Goal: Information Seeking & Learning: Learn about a topic

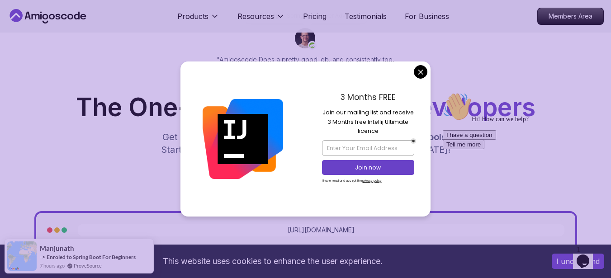
scroll to position [244, 0]
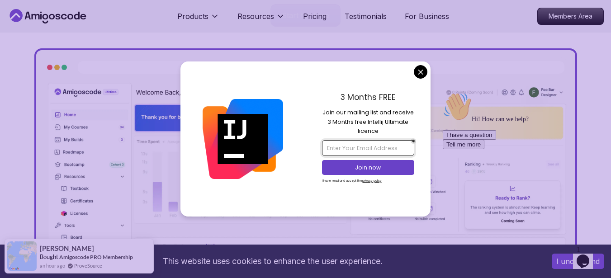
click at [391, 149] on input "email" at bounding box center [368, 147] width 92 height 15
type input "herizo.as1@gmail.com"
click at [384, 168] on p "Join now" at bounding box center [368, 168] width 75 height 8
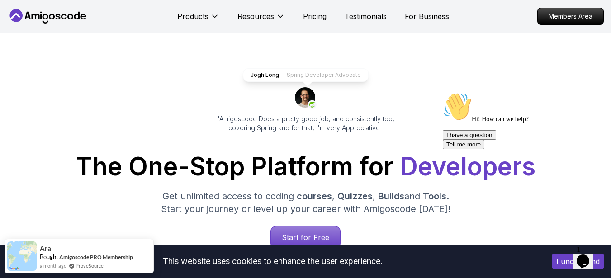
scroll to position [0, 0]
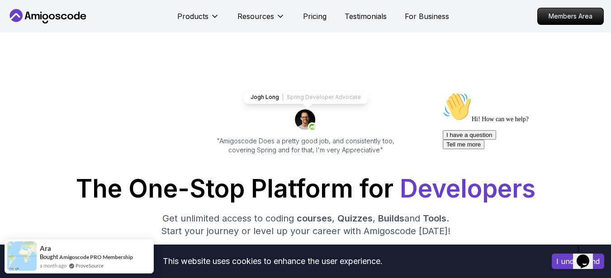
click at [36, 17] on icon at bounding box center [36, 16] width 8 height 5
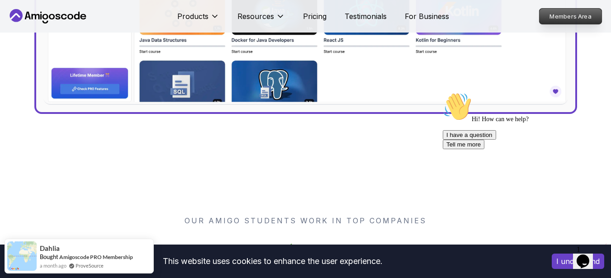
scroll to position [488, 0]
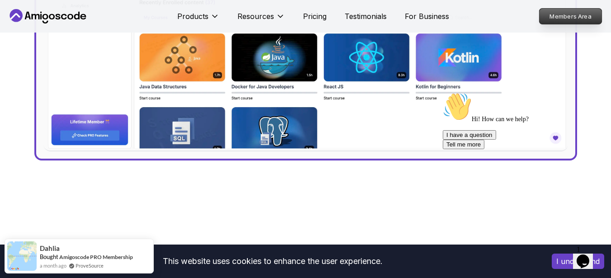
click at [563, 14] on p "Members Area" at bounding box center [570, 16] width 62 height 15
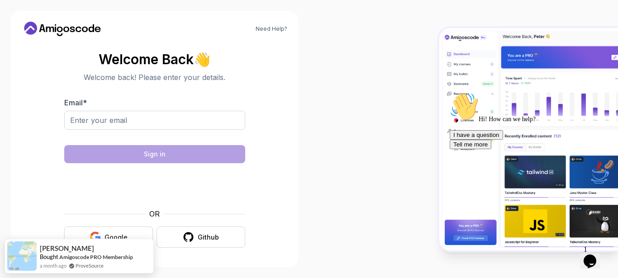
click at [126, 234] on div "Google" at bounding box center [115, 237] width 23 height 9
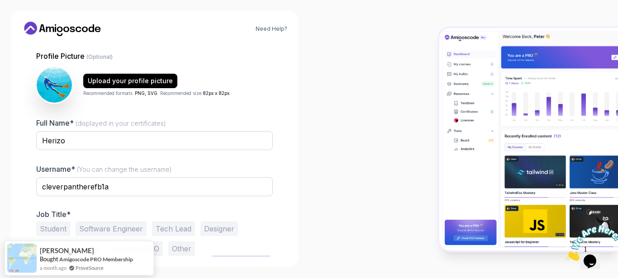
scroll to position [99, 0]
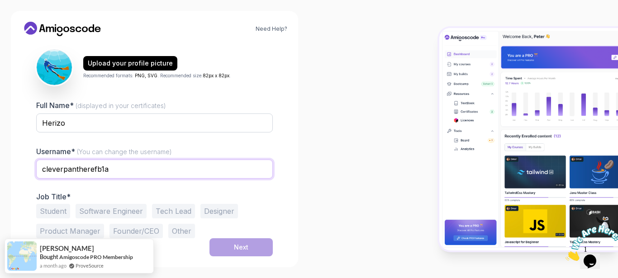
drag, startPoint x: 121, startPoint y: 170, endPoint x: 2, endPoint y: 166, distance: 119.0
click at [2, 166] on div "Need Help? 1 Set Up Your Profile 1 Set Up Your Profile 2 Let's Get to Know You …" at bounding box center [154, 139] width 309 height 278
type input "herizoas1"
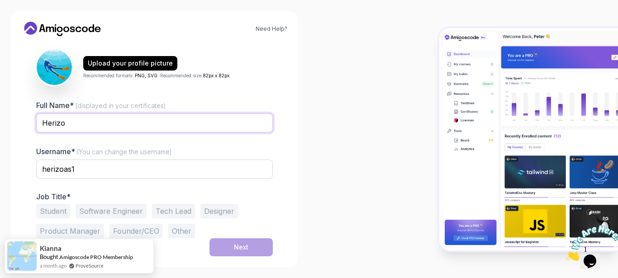
click at [143, 126] on input "Herizo" at bounding box center [154, 123] width 236 height 19
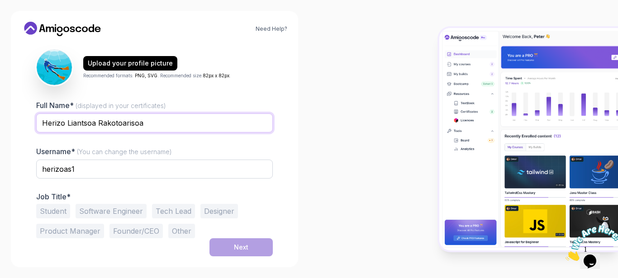
drag, startPoint x: 154, startPoint y: 122, endPoint x: 127, endPoint y: 107, distance: 31.4
click at [71, 123] on input "Herizo Liantsoa Rakotoarisoa" at bounding box center [154, 123] width 236 height 19
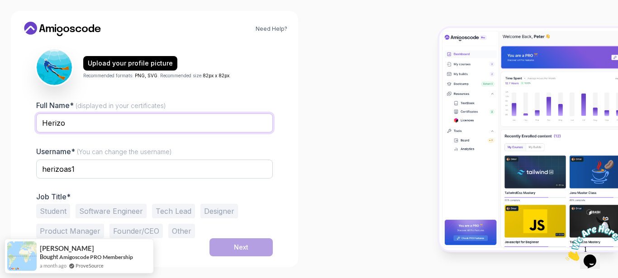
type input "Herizo"
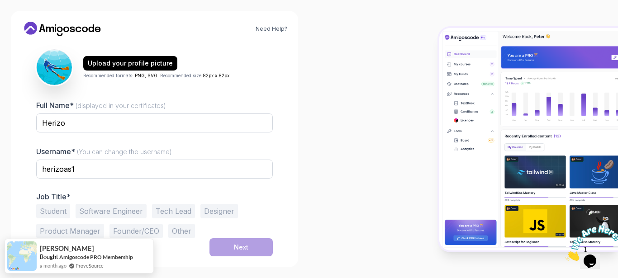
click at [349, 172] on div at bounding box center [463, 139] width 309 height 278
click at [117, 214] on button "Software Engineer" at bounding box center [111, 211] width 71 height 14
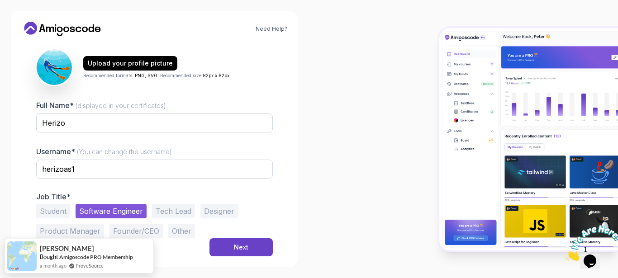
click at [171, 209] on button "Tech Lead" at bounding box center [173, 211] width 43 height 14
click at [128, 212] on button "Software Engineer" at bounding box center [111, 211] width 71 height 14
click at [242, 248] on div "Next" at bounding box center [241, 247] width 14 height 9
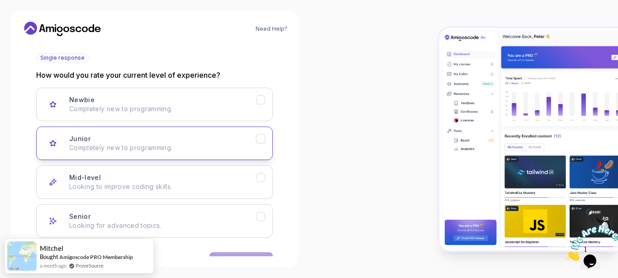
scroll to position [128, 0]
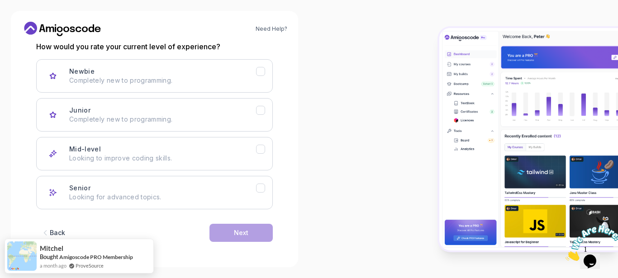
click at [63, 229] on div "Back" at bounding box center [57, 232] width 15 height 9
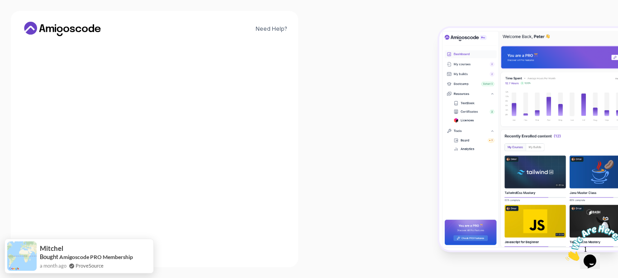
scroll to position [99, 0]
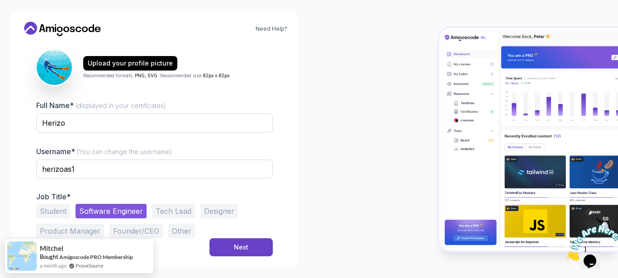
click at [185, 227] on button "Other" at bounding box center [181, 231] width 27 height 14
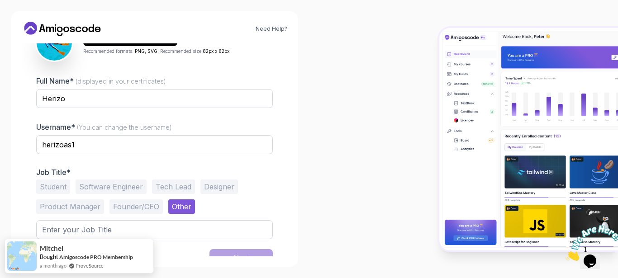
scroll to position [134, 0]
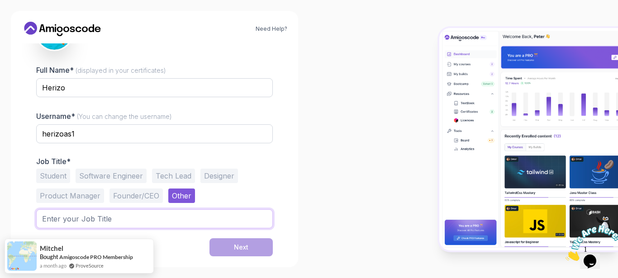
click at [223, 218] on input "text" at bounding box center [154, 218] width 236 height 19
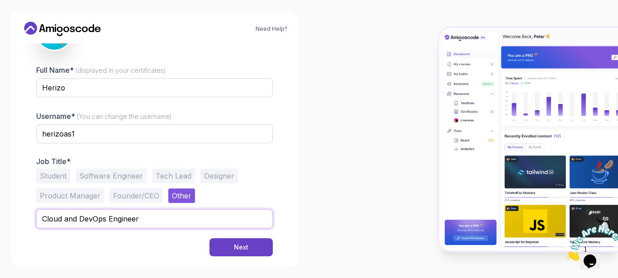
click at [92, 220] on input "Cloud and DevOps Engineer" at bounding box center [154, 218] width 236 height 19
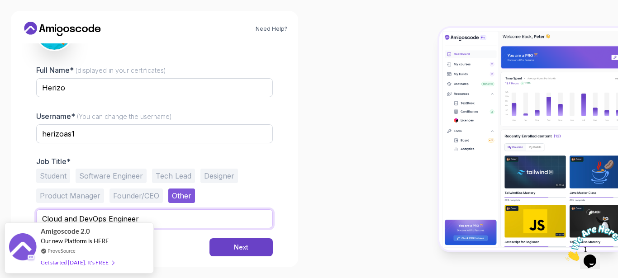
drag, startPoint x: 66, startPoint y: 218, endPoint x: 163, endPoint y: 222, distance: 97.3
click at [163, 222] on input "Cloud and DevOps Engineer" at bounding box center [154, 218] width 236 height 19
type input "Cloud Architect"
click at [350, 175] on div at bounding box center [463, 139] width 309 height 278
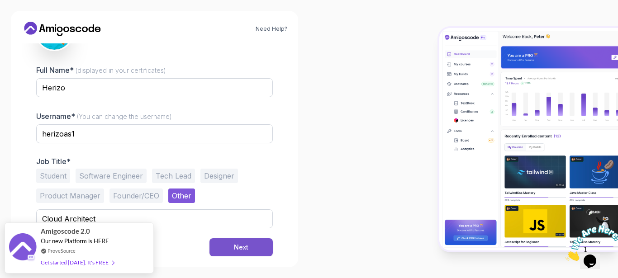
click at [244, 247] on div "Next" at bounding box center [241, 247] width 14 height 9
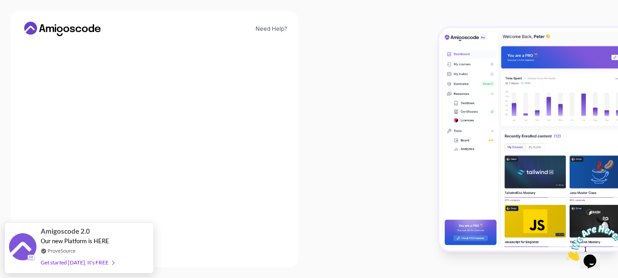
scroll to position [128, 0]
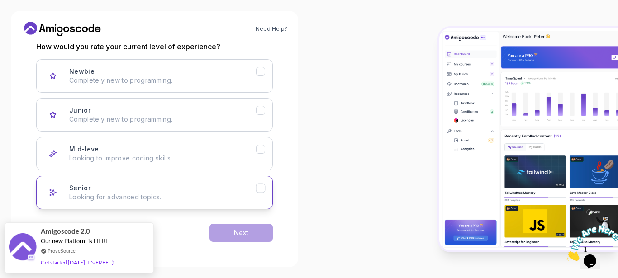
click at [156, 188] on div "Senior Looking for advanced topics." at bounding box center [162, 193] width 187 height 18
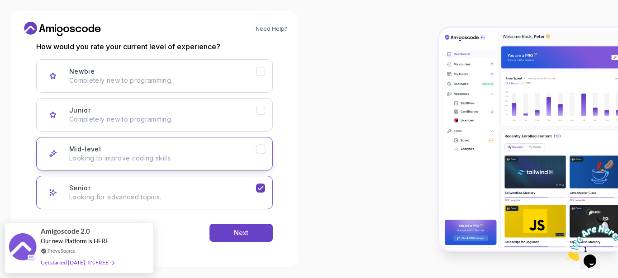
click at [260, 152] on icon "Mid-level" at bounding box center [260, 149] width 9 height 9
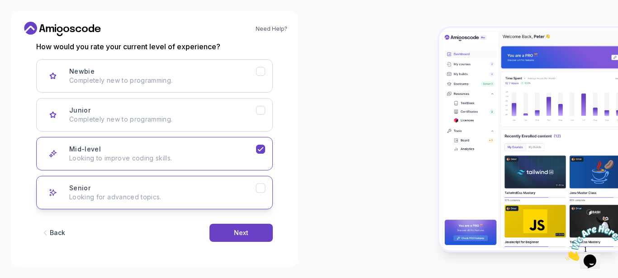
click at [260, 186] on icon "Senior" at bounding box center [260, 188] width 9 height 9
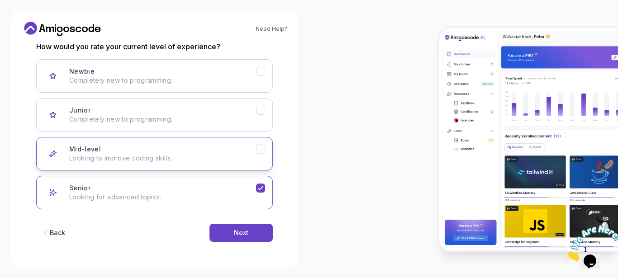
click at [266, 157] on button "Mid-level Looking to improve coding skills." at bounding box center [154, 153] width 236 height 33
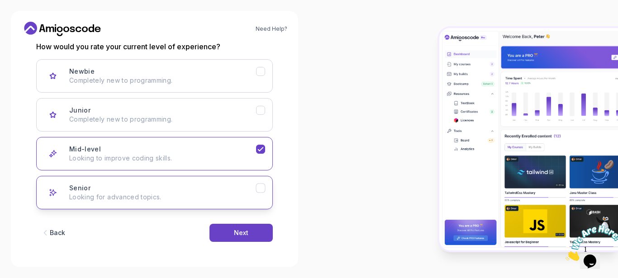
click at [263, 192] on icon "Senior" at bounding box center [260, 188] width 9 height 9
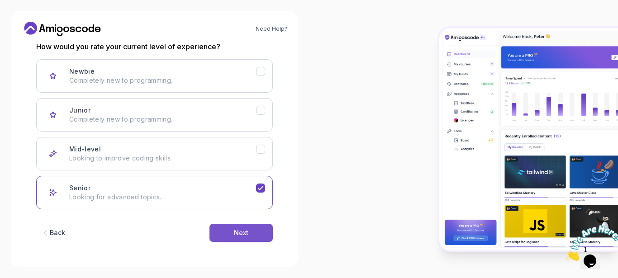
click at [248, 233] on div "Next" at bounding box center [241, 232] width 14 height 9
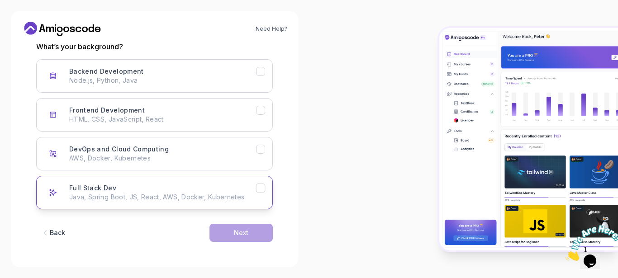
click at [259, 192] on icon "Full Stack Dev" at bounding box center [260, 188] width 9 height 9
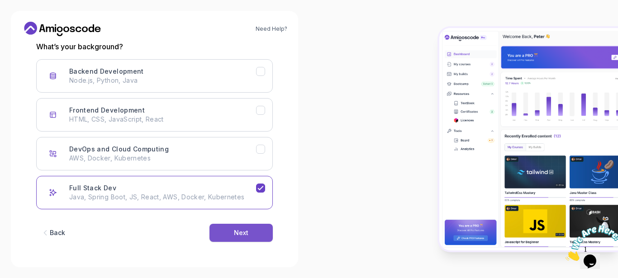
click at [241, 232] on div "Next" at bounding box center [241, 232] width 14 height 9
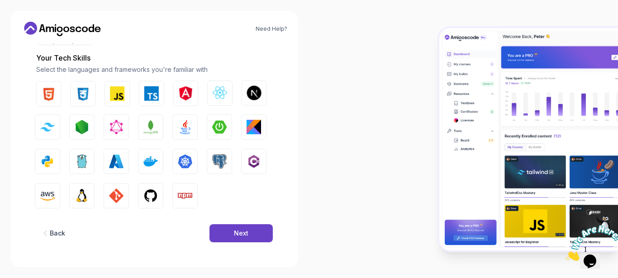
scroll to position [117, 0]
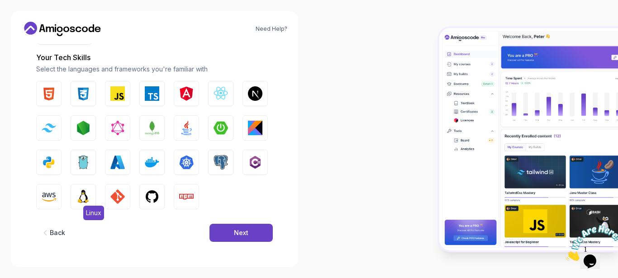
click at [85, 196] on img "button" at bounding box center [83, 196] width 14 height 14
click at [152, 195] on img "button" at bounding box center [152, 196] width 14 height 14
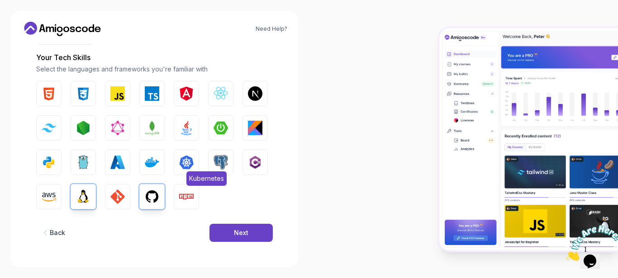
click at [191, 163] on img "button" at bounding box center [186, 162] width 14 height 14
click at [157, 165] on img "button" at bounding box center [152, 162] width 14 height 14
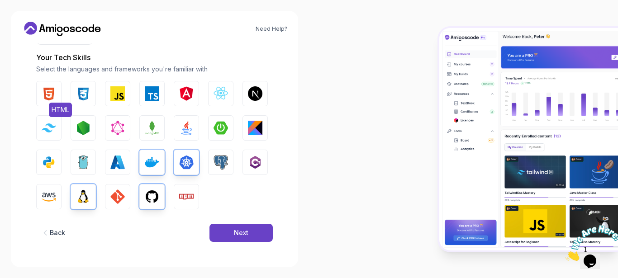
click at [43, 96] on img "button" at bounding box center [49, 93] width 14 height 14
click at [78, 94] on img "button" at bounding box center [83, 93] width 14 height 14
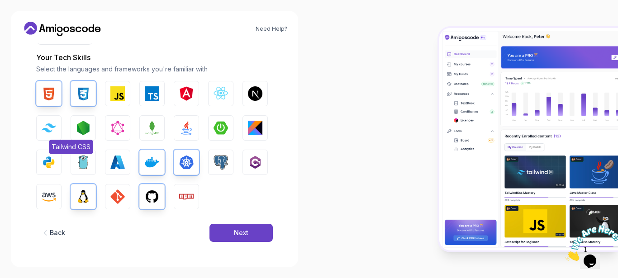
click at [50, 129] on img "button" at bounding box center [49, 127] width 14 height 9
click at [52, 196] on img "button" at bounding box center [49, 196] width 14 height 14
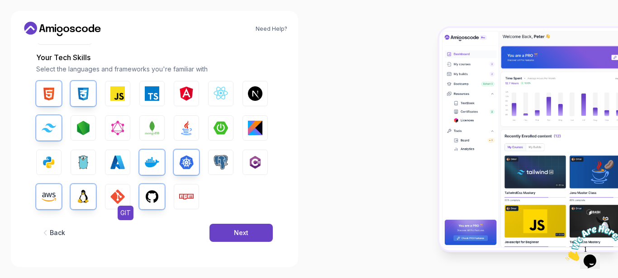
click at [120, 194] on img "button" at bounding box center [117, 196] width 14 height 14
click at [244, 230] on div "Next" at bounding box center [241, 232] width 14 height 9
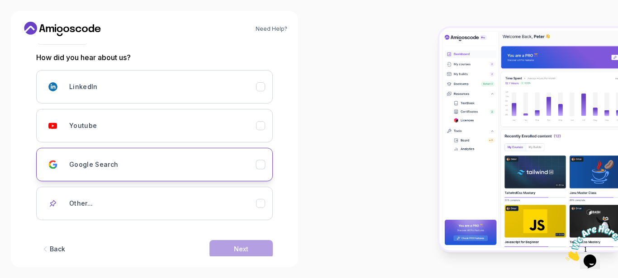
click at [199, 167] on div "Google Search" at bounding box center [162, 165] width 187 height 18
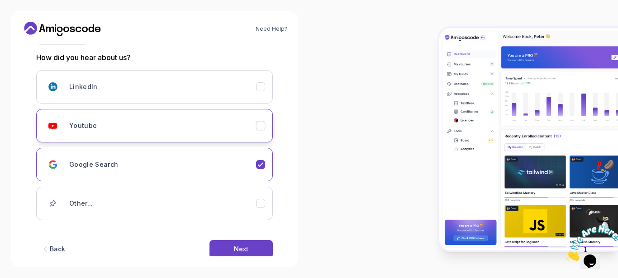
click at [265, 127] on div "Youtube" at bounding box center [260, 125] width 9 height 9
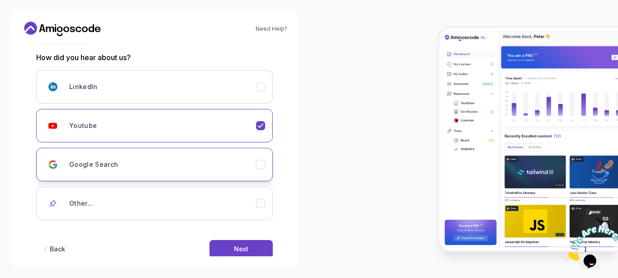
click at [242, 168] on div "Google Search" at bounding box center [162, 165] width 187 height 18
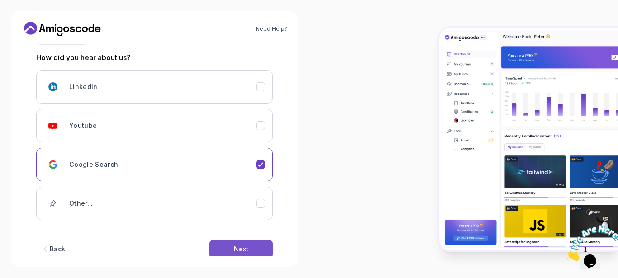
click at [253, 245] on button "Next" at bounding box center [240, 249] width 63 height 18
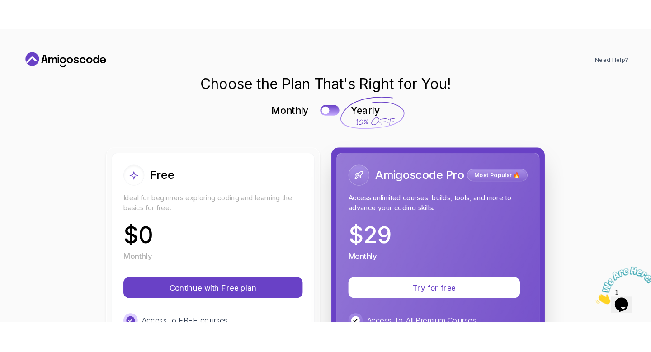
scroll to position [81, 0]
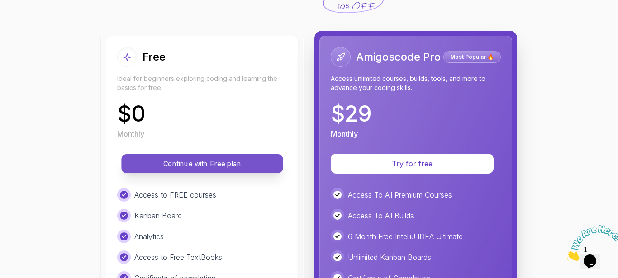
click at [239, 166] on p "Continue with Free plan" at bounding box center [202, 164] width 141 height 10
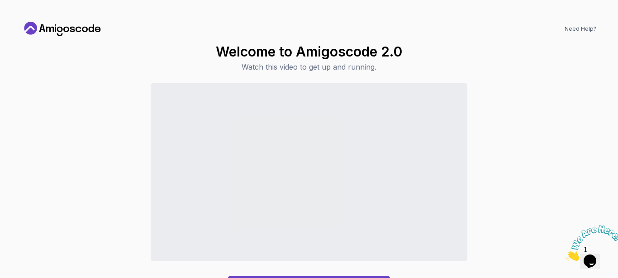
click at [558, 119] on div "Continue to Dashboard" at bounding box center [309, 190] width 574 height 214
click at [64, 113] on div "Continue to Dashboard" at bounding box center [309, 190] width 574 height 214
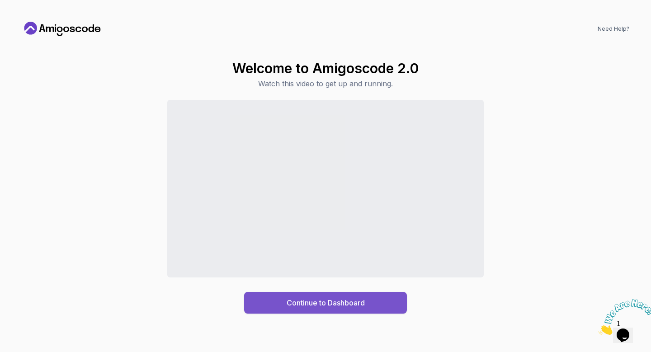
click at [319, 278] on div "Continue to Dashboard" at bounding box center [326, 303] width 78 height 11
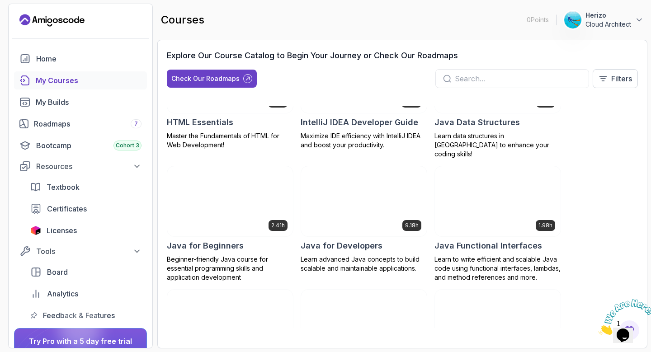
scroll to position [496, 0]
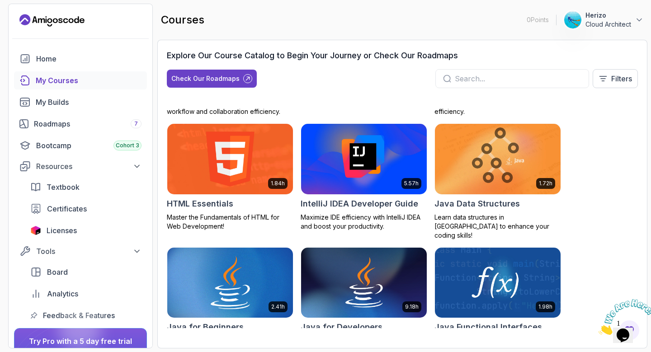
click at [237, 273] on img at bounding box center [230, 283] width 132 height 74
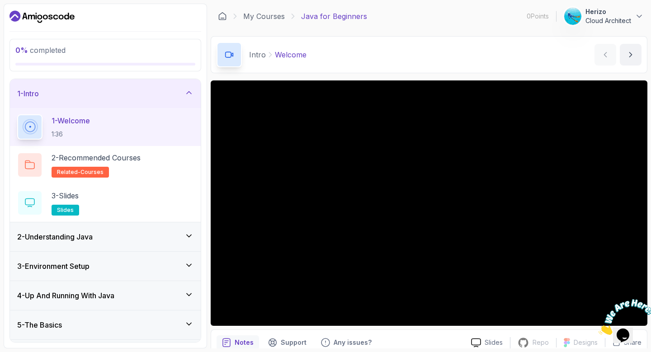
click at [130, 238] on div "2 - Understanding Java" at bounding box center [105, 237] width 176 height 11
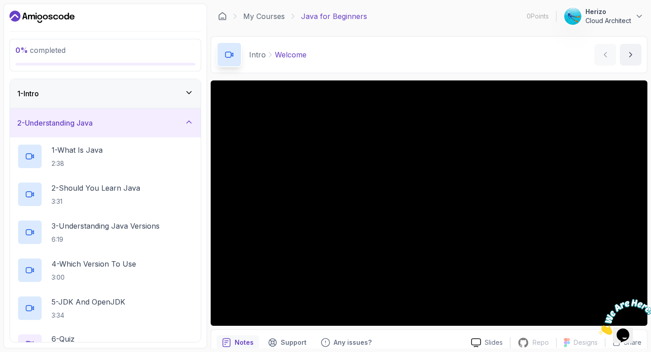
click at [140, 125] on div "2 - Understanding Java" at bounding box center [105, 123] width 176 height 11
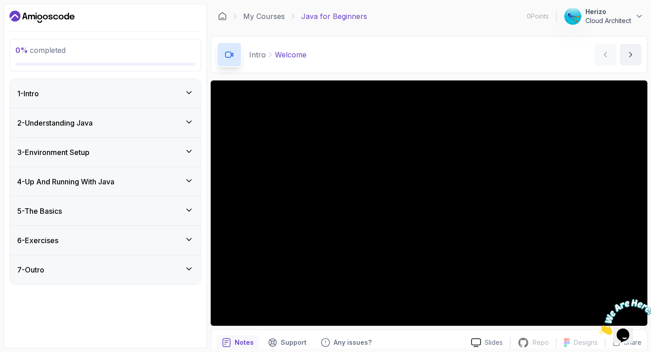
click at [599, 278] on icon "Close" at bounding box center [599, 333] width 0 height 8
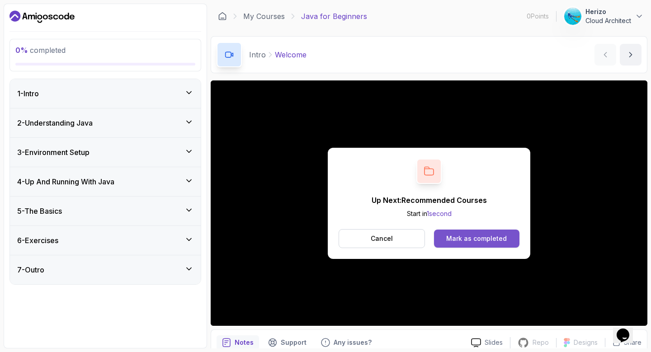
click at [473, 238] on div "Mark as completed" at bounding box center [476, 238] width 61 height 9
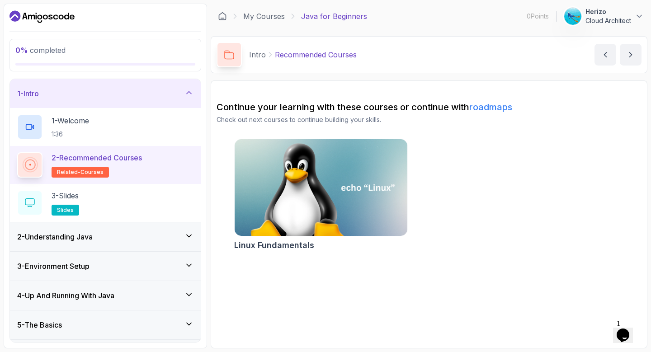
click at [90, 158] on p "2 - Recommended Courses" at bounding box center [97, 157] width 90 height 11
click at [27, 164] on icon at bounding box center [30, 165] width 16 height 16
click at [27, 164] on icon at bounding box center [30, 165] width 12 height 12
click at [287, 56] on p "Recommended Courses" at bounding box center [316, 54] width 82 height 11
click at [349, 186] on img at bounding box center [320, 188] width 181 height 102
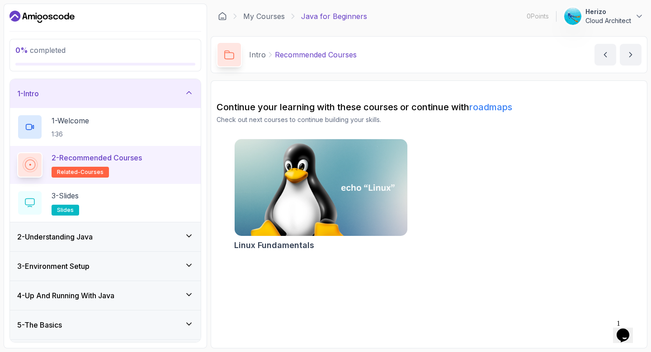
click at [498, 106] on link "roadmaps" at bounding box center [490, 107] width 43 height 11
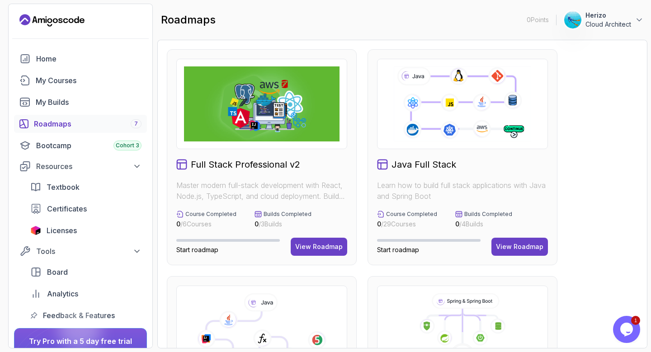
click at [68, 123] on div "Roadmaps 7" at bounding box center [88, 123] width 108 height 11
click at [74, 79] on div "My Courses" at bounding box center [89, 80] width 106 height 11
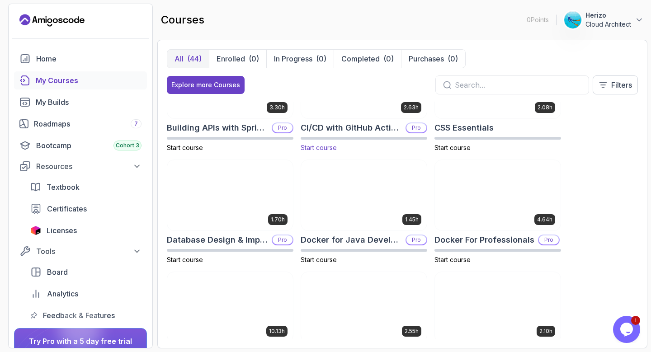
scroll to position [244, 0]
